Goal: Task Accomplishment & Management: Complete application form

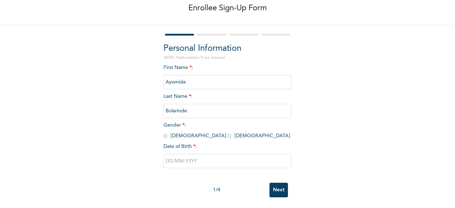
scroll to position [43, 0]
click at [163, 132] on input "radio" at bounding box center [165, 135] width 4 height 7
radio input "true"
click at [223, 157] on input "text" at bounding box center [227, 161] width 128 height 14
select select "9"
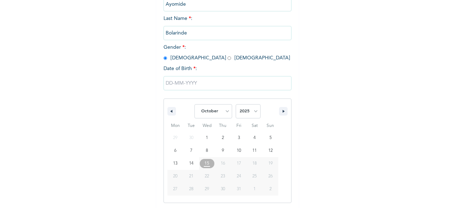
scroll to position [115, 0]
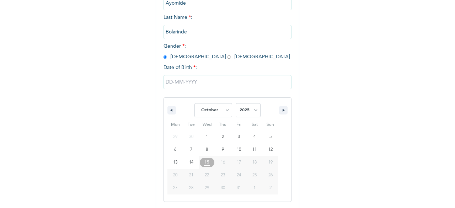
click at [167, 83] on input "text" at bounding box center [227, 82] width 128 height 14
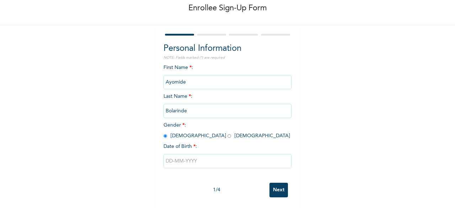
scroll to position [43, 0]
click at [165, 155] on input "text" at bounding box center [227, 161] width 128 height 14
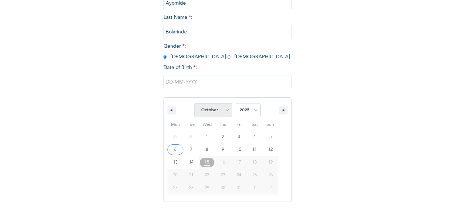
click at [224, 110] on select "January February March April May June July August September October November De…" at bounding box center [213, 110] width 38 height 14
select select "4"
click at [194, 104] on select "January February March April May June July August September October November De…" at bounding box center [213, 110] width 38 height 14
click at [252, 115] on select "2025 2024 2023 2022 2021 2020 2019 2018 2017 2016 2015 2014 2013 2012 2011 2010…" at bounding box center [247, 110] width 25 height 14
select select "1992"
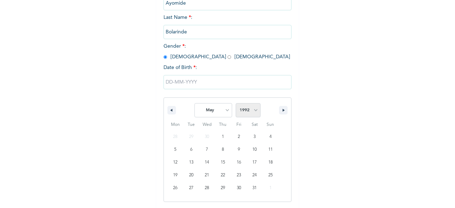
click at [235, 104] on select "2025 2024 2023 2022 2021 2020 2019 2018 2017 2016 2015 2014 2013 2012 2011 2010…" at bounding box center [247, 110] width 25 height 14
type input "05/15/1992"
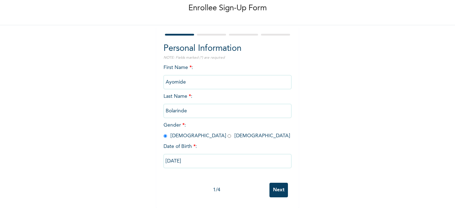
scroll to position [43, 0]
click at [276, 185] on input "Next" at bounding box center [278, 190] width 18 height 15
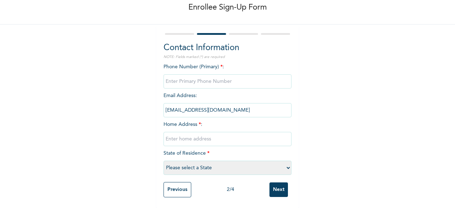
click at [189, 74] on input "phone" at bounding box center [227, 81] width 128 height 14
type input "07062638337"
click at [224, 106] on input "abolarinde@getcarbon.co" at bounding box center [227, 110] width 128 height 14
click at [192, 105] on input "abolarinde@getcarbon.co" at bounding box center [227, 110] width 128 height 14
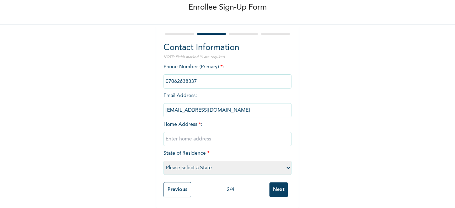
click at [222, 105] on input "abolarinde@getcarbon.co" at bounding box center [227, 110] width 128 height 14
click at [210, 103] on input "abolarinde@getcarbon.co" at bounding box center [227, 110] width 128 height 14
click at [173, 184] on input "Previous" at bounding box center [177, 189] width 28 height 15
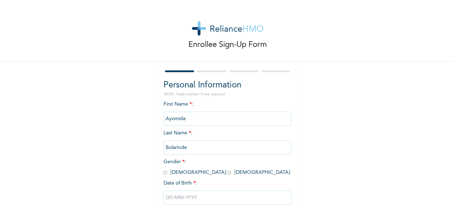
scroll to position [9, 0]
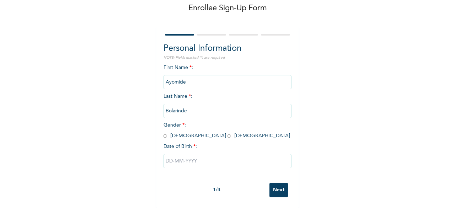
scroll to position [43, 0]
click at [163, 132] on input "radio" at bounding box center [165, 135] width 4 height 7
radio input "true"
click at [194, 154] on input "text" at bounding box center [227, 161] width 128 height 14
select select "9"
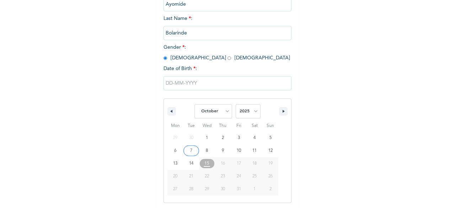
scroll to position [115, 0]
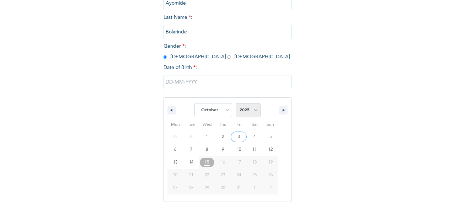
click at [252, 114] on select "2025 2024 2023 2022 2021 2020 2019 2018 2017 2016 2015 2014 2013 2012 2011 2010…" at bounding box center [247, 110] width 25 height 14
select select "1992"
click at [235, 104] on select "2025 2024 2023 2022 2021 2020 2019 2018 2017 2016 2015 2014 2013 2012 2011 2010…" at bounding box center [247, 110] width 25 height 14
click at [214, 105] on select "January February March April May June July August September October November De…" at bounding box center [213, 110] width 38 height 14
select select "4"
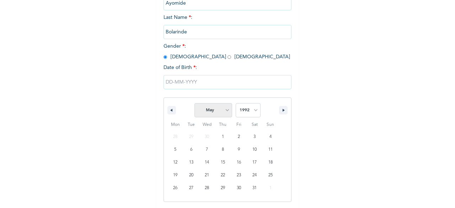
click at [194, 104] on select "January February March April May June July August September October November De…" at bounding box center [213, 110] width 38 height 14
type input "05/15/1992"
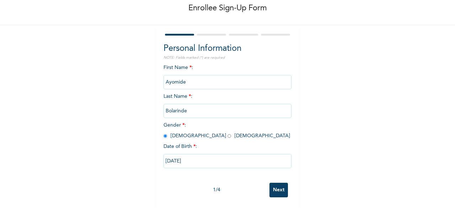
click at [273, 186] on input "Next" at bounding box center [278, 190] width 18 height 15
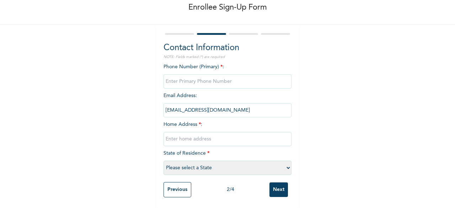
click at [175, 74] on input "phone" at bounding box center [227, 81] width 128 height 14
type input "07062638337"
click at [220, 103] on input "abolarinde@getcarbon.co" at bounding box center [227, 110] width 128 height 14
click at [189, 132] on input "text" at bounding box center [227, 139] width 128 height 14
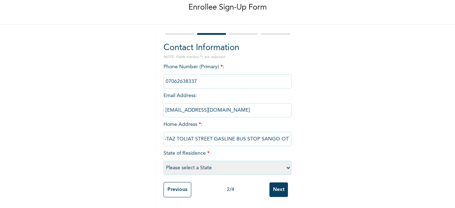
scroll to position [0, 16]
type input "19 USTAZ TOLIAT STREET GASLINE BUS STOP SANGO OTTA"
click at [241, 161] on select "Please select a State Abia Abuja (FCT) Adamawa Akwa Ibom Anambra Bauchi Bayelsa…" at bounding box center [227, 168] width 128 height 14
select select "28"
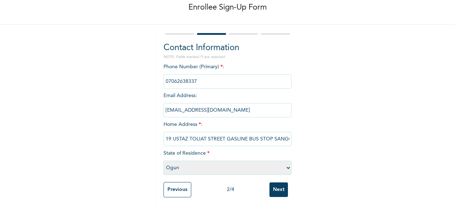
click at [163, 161] on select "Please select a State Abia Abuja (FCT) Adamawa Akwa Ibom Anambra Bauchi Bayelsa…" at bounding box center [227, 168] width 128 height 14
click at [275, 185] on input "Next" at bounding box center [278, 189] width 18 height 15
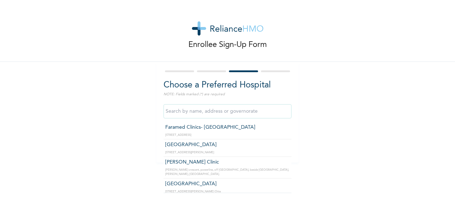
click at [231, 108] on input "text" at bounding box center [227, 111] width 128 height 14
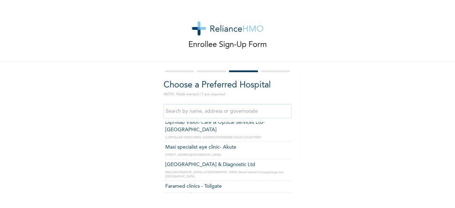
scroll to position [530, 0]
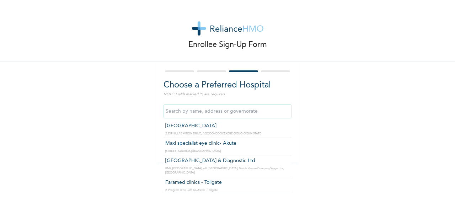
type input "Faramed clinics - Tollgate"
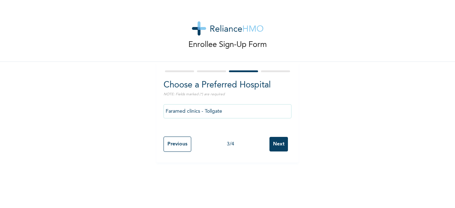
click at [273, 113] on input "Faramed clinics - Tollgate" at bounding box center [227, 111] width 128 height 14
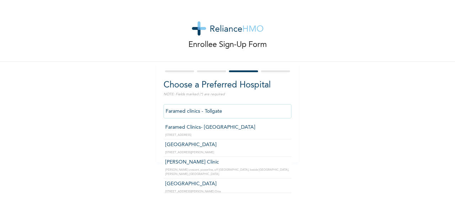
click at [257, 110] on input "Faramed clinics - Tollgate" at bounding box center [227, 111] width 128 height 14
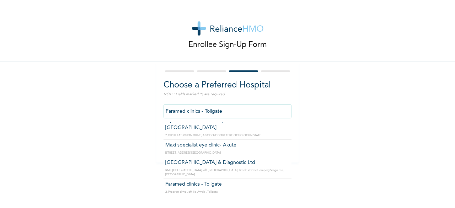
scroll to position [539, 0]
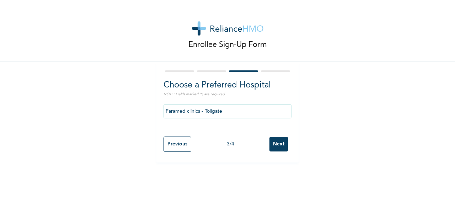
click at [275, 143] on input "Next" at bounding box center [278, 144] width 18 height 15
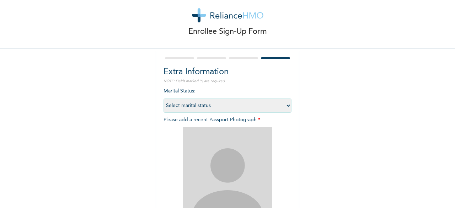
scroll to position [11, 0]
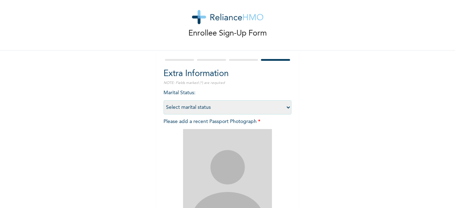
click at [284, 107] on select "Select marital status Single Married Divorced Widow/Widower" at bounding box center [227, 107] width 128 height 14
select select "2"
click at [163, 100] on select "Select marital status Single Married Divorced Widow/Widower" at bounding box center [227, 107] width 128 height 14
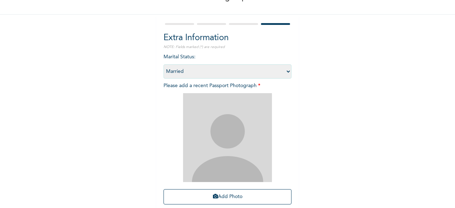
scroll to position [67, 0]
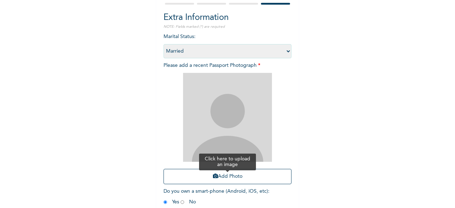
click at [213, 176] on icon "button" at bounding box center [215, 175] width 5 height 5
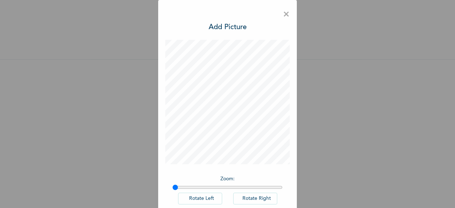
scroll to position [8, 0]
drag, startPoint x: 172, startPoint y: 187, endPoint x: 189, endPoint y: 184, distance: 17.7
click at [189, 184] on input "range" at bounding box center [227, 187] width 110 height 6
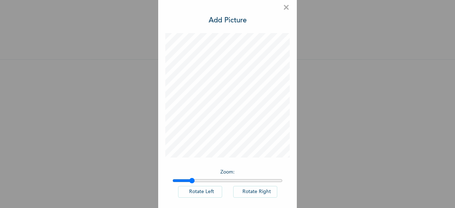
scroll to position [6, 0]
drag, startPoint x: 189, startPoint y: 180, endPoint x: 170, endPoint y: 177, distance: 19.7
type input "1"
click at [172, 178] on input "range" at bounding box center [227, 181] width 110 height 6
click at [209, 192] on button "Rotate Left" at bounding box center [200, 192] width 44 height 12
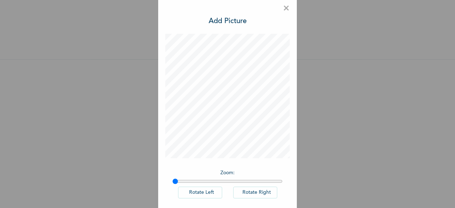
click at [209, 192] on button "Rotate Left" at bounding box center [200, 192] width 44 height 12
click at [247, 191] on button "Rotate Right" at bounding box center [255, 192] width 44 height 12
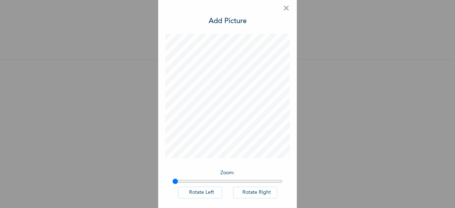
click at [247, 191] on button "Rotate Right" at bounding box center [255, 192] width 44 height 12
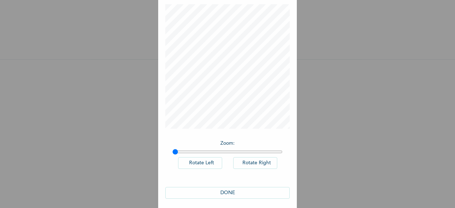
scroll to position [40, 0]
click at [232, 187] on button "DONE" at bounding box center [227, 189] width 124 height 12
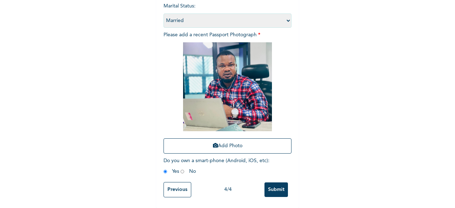
scroll to position [104, 0]
click at [269, 184] on input "Submit" at bounding box center [275, 189] width 23 height 15
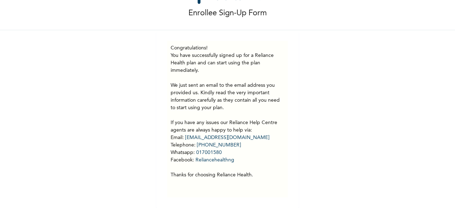
scroll to position [37, 0]
